Goal: Transaction & Acquisition: Download file/media

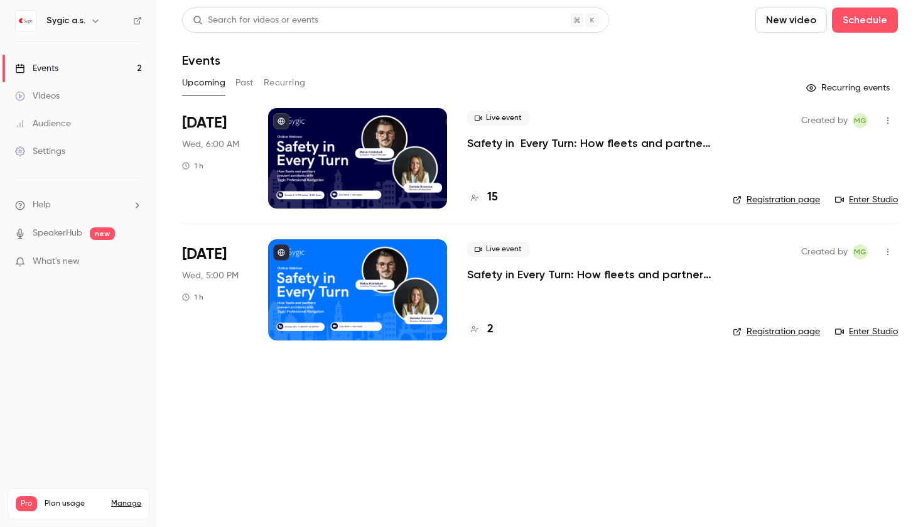
click at [535, 141] on p "Safety in Every Turn: How fleets and partners prevent accidents with Sygic Prof…" at bounding box center [590, 143] width 246 height 15
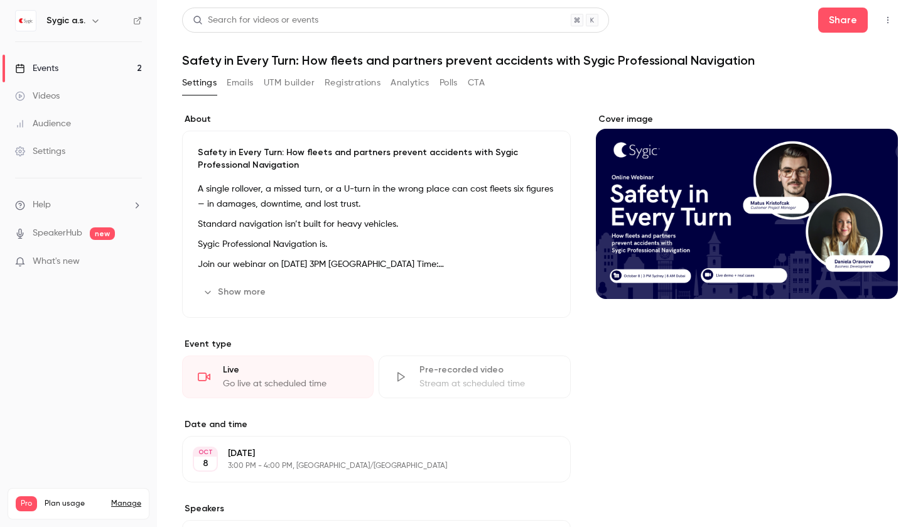
click at [305, 89] on button "UTM builder" at bounding box center [289, 83] width 51 height 20
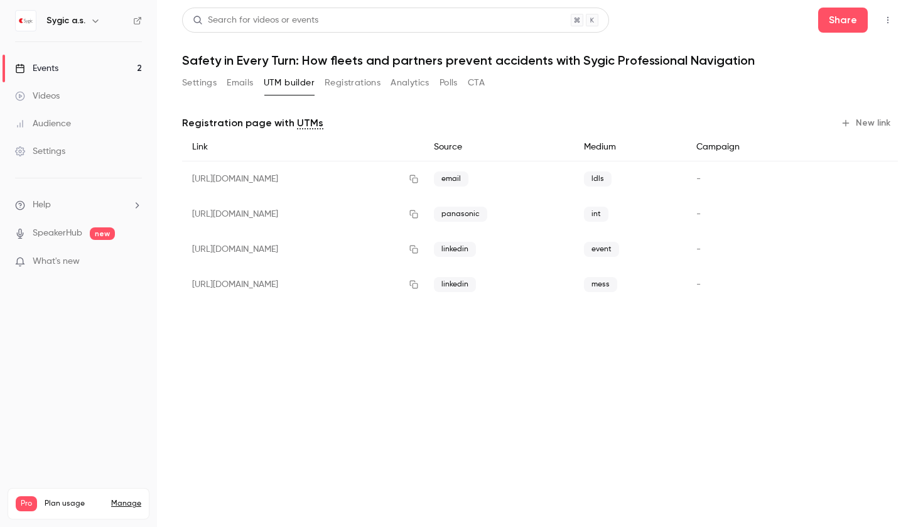
click at [419, 86] on button "Analytics" at bounding box center [410, 83] width 39 height 20
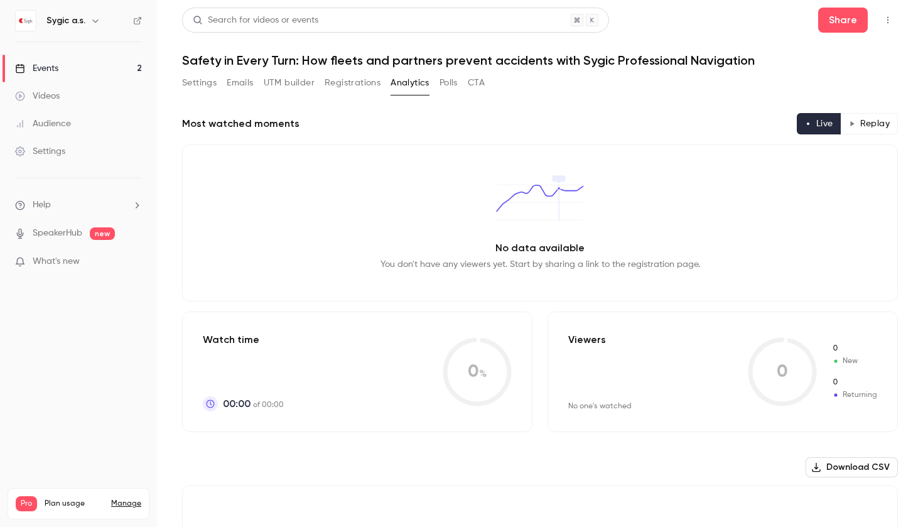
click at [48, 129] on div "Audience" at bounding box center [43, 123] width 56 height 13
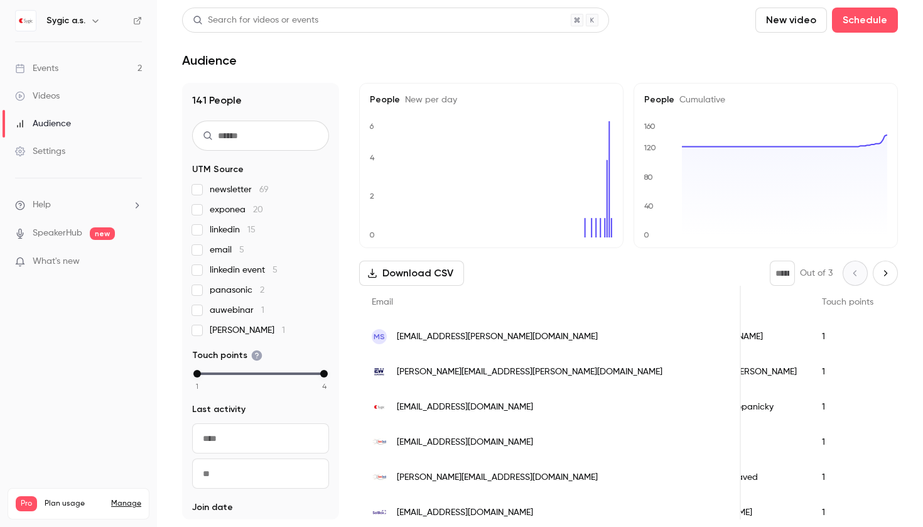
scroll to position [0, 89]
click at [422, 269] on button "Download CSV" at bounding box center [411, 273] width 105 height 25
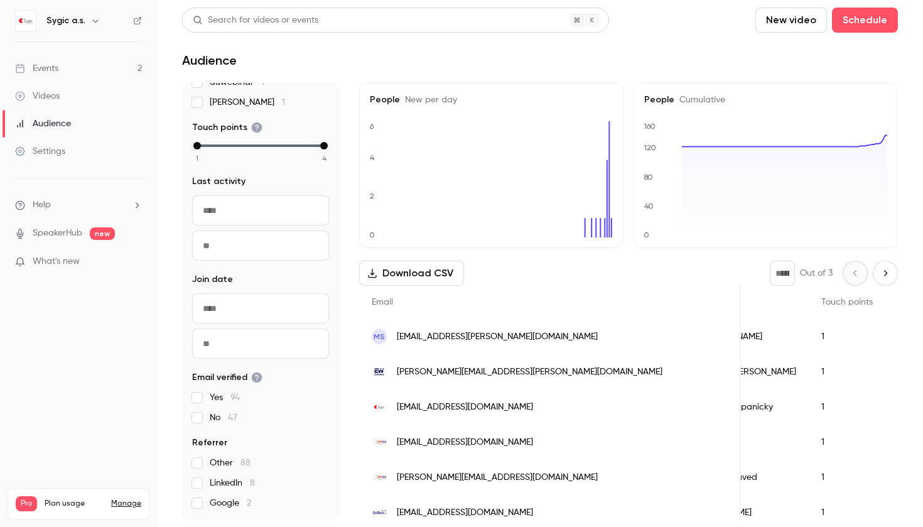
scroll to position [0, 0]
click at [41, 127] on div "Audience" at bounding box center [43, 123] width 56 height 13
